Goal: Information Seeking & Learning: Learn about a topic

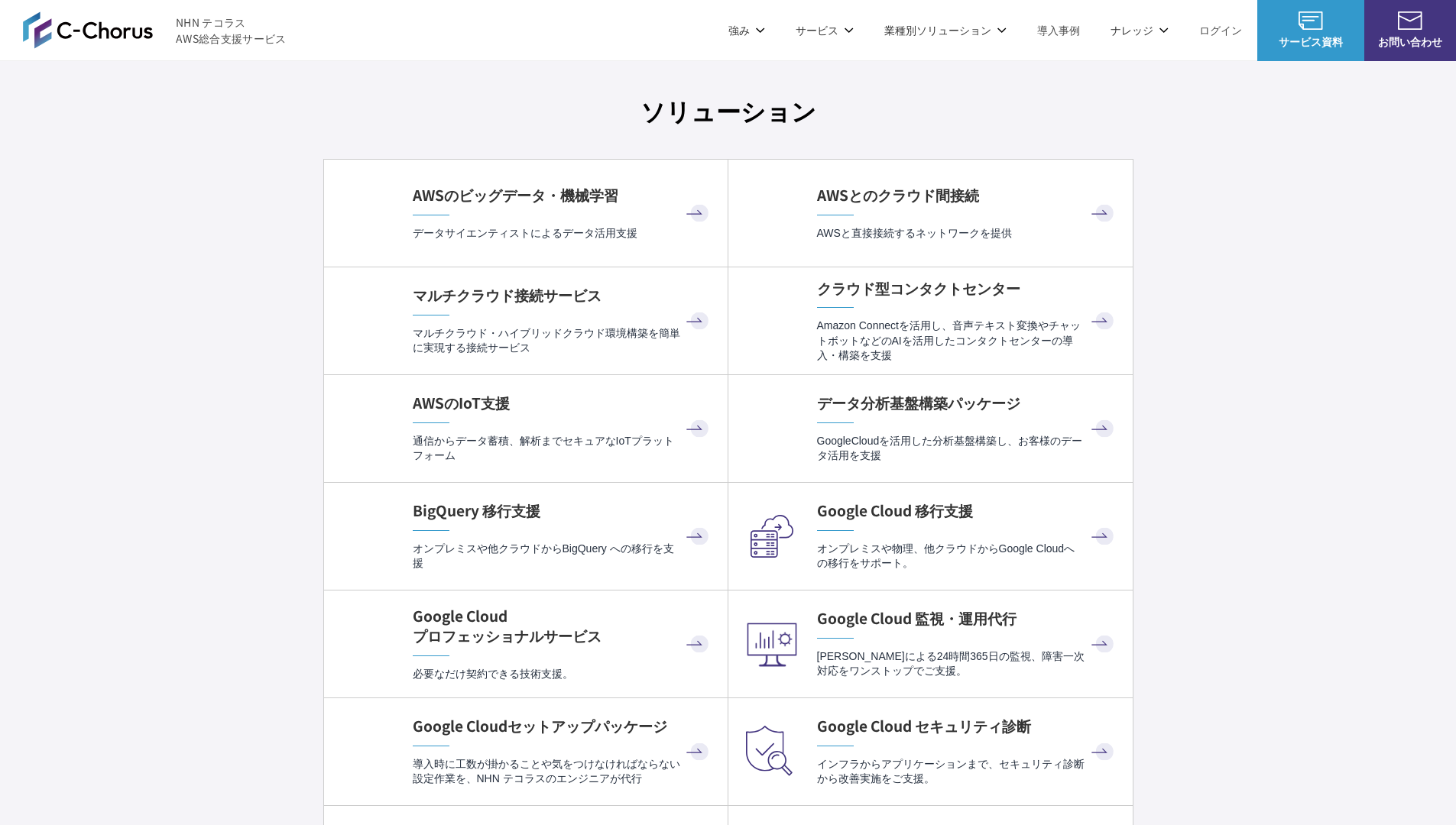
scroll to position [4574, 0]
